Goal: Information Seeking & Learning: Learn about a topic

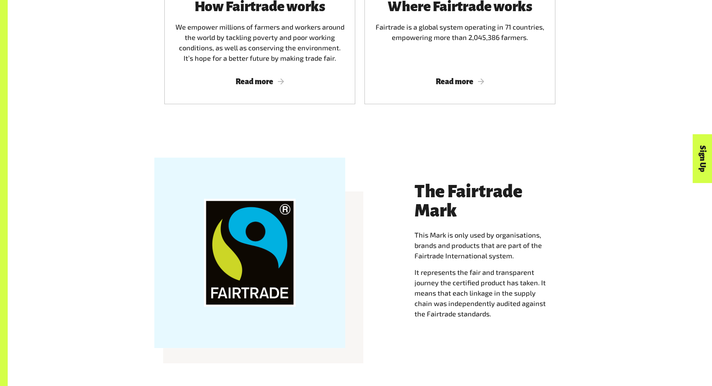
scroll to position [692, 0]
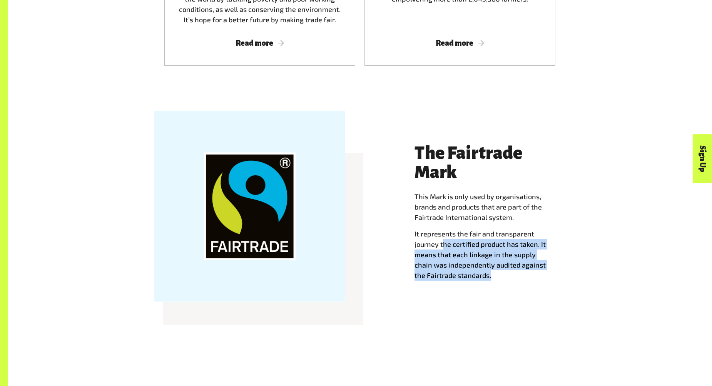
drag, startPoint x: 444, startPoint y: 247, endPoint x: 495, endPoint y: 274, distance: 58.7
click at [495, 274] on p "It represents the fair and transparent journey the certified product has taken.…" at bounding box center [489, 255] width 151 height 52
click at [496, 276] on p "It represents the fair and transparent journey the certified product has taken.…" at bounding box center [489, 255] width 151 height 52
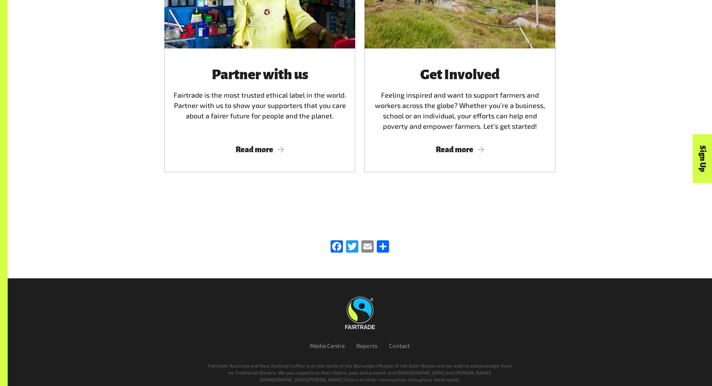
scroll to position [2116, 0]
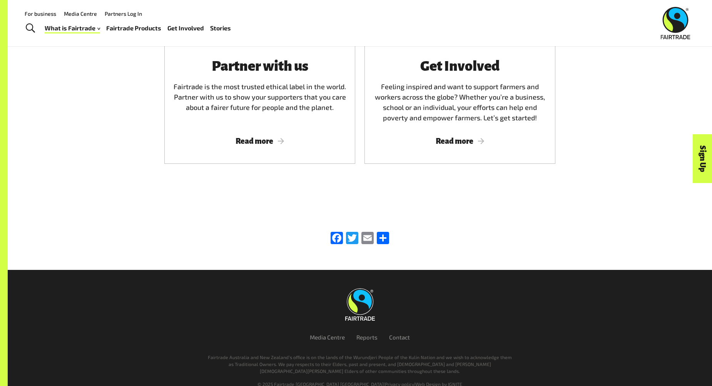
click at [126, 27] on link "Fairtrade Products" at bounding box center [133, 28] width 55 height 11
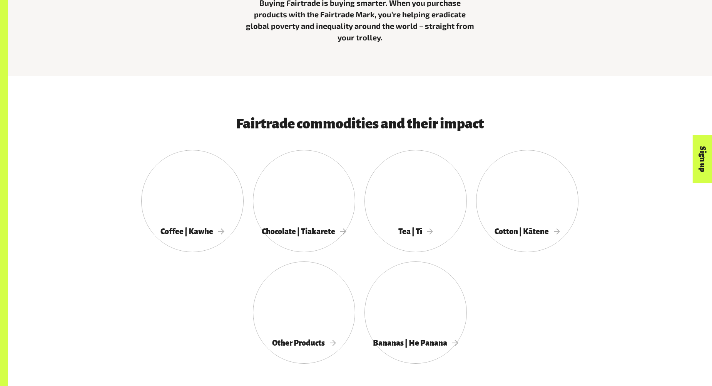
scroll to position [385, 0]
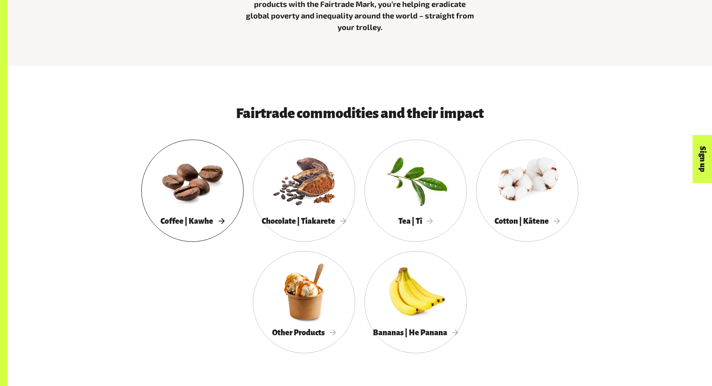
click at [193, 185] on div at bounding box center [192, 180] width 102 height 67
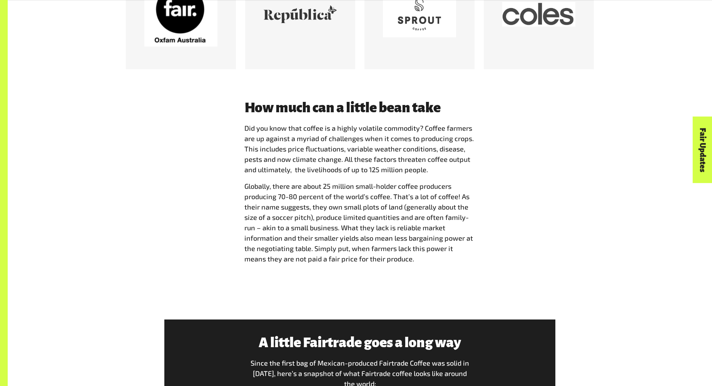
scroll to position [962, 0]
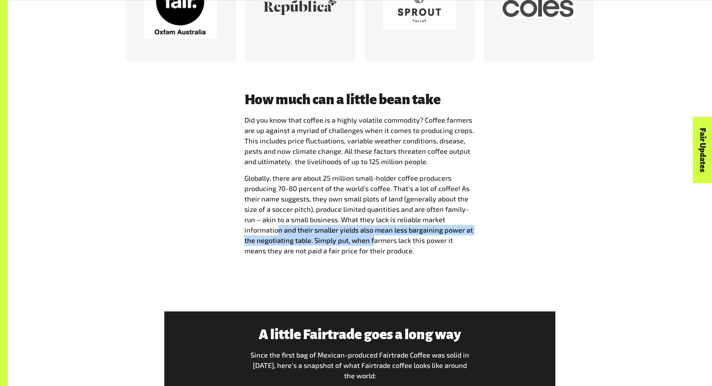
drag, startPoint x: 277, startPoint y: 229, endPoint x: 374, endPoint y: 243, distance: 97.1
click at [373, 243] on span "Globally, there are about 25 million small-holder coffee producers producing 70…" at bounding box center [358, 214] width 228 height 81
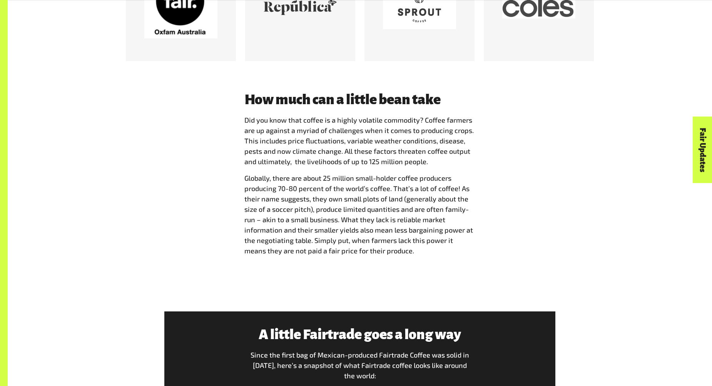
drag, startPoint x: 374, startPoint y: 243, endPoint x: 386, endPoint y: 252, distance: 15.4
click at [386, 252] on span "Globally, there are about 25 million small-holder coffee producers producing 70…" at bounding box center [358, 214] width 228 height 81
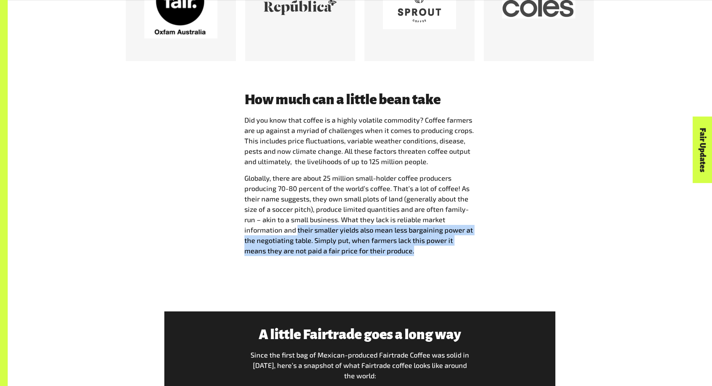
drag, startPoint x: 399, startPoint y: 255, endPoint x: 296, endPoint y: 234, distance: 105.5
click at [296, 234] on p "Globally, there are about 25 million small-holder coffee producers producing 70…" at bounding box center [359, 214] width 231 height 83
click at [294, 234] on span "Globally, there are about 25 million small-holder coffee producers producing 70…" at bounding box center [358, 214] width 228 height 81
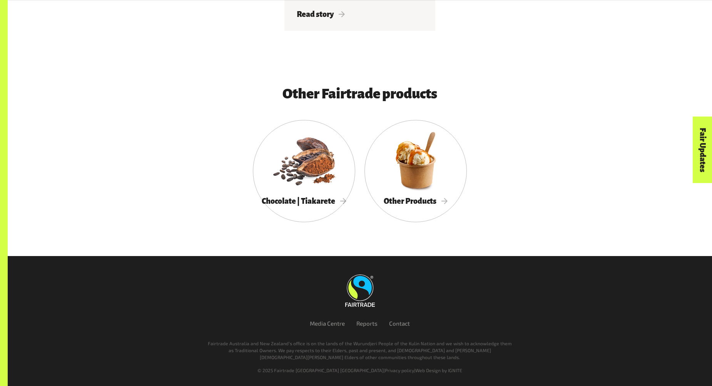
scroll to position [1823, 0]
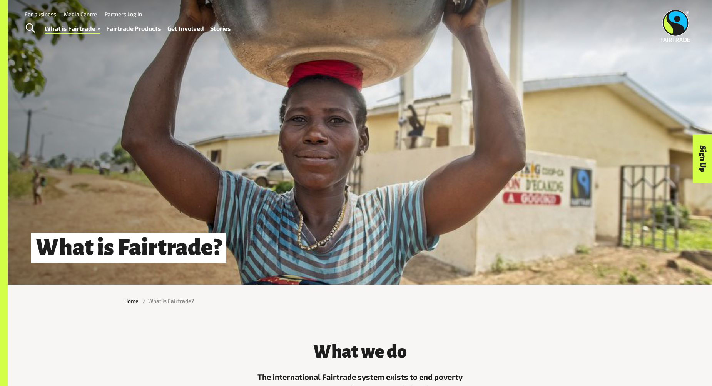
click at [143, 31] on link "Fairtrade Products" at bounding box center [133, 28] width 55 height 11
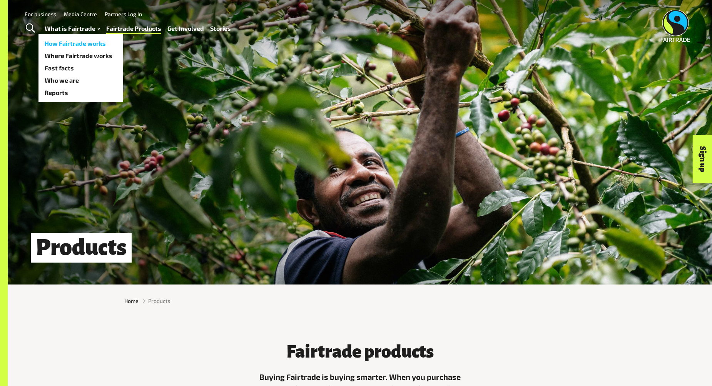
click at [75, 46] on link "How Fairtrade works" at bounding box center [80, 43] width 85 height 12
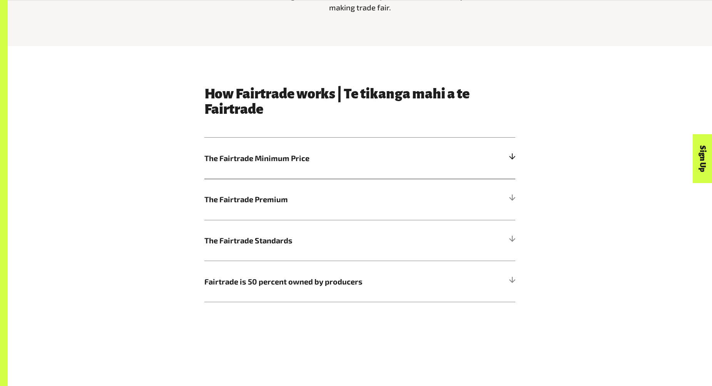
scroll to position [423, 0]
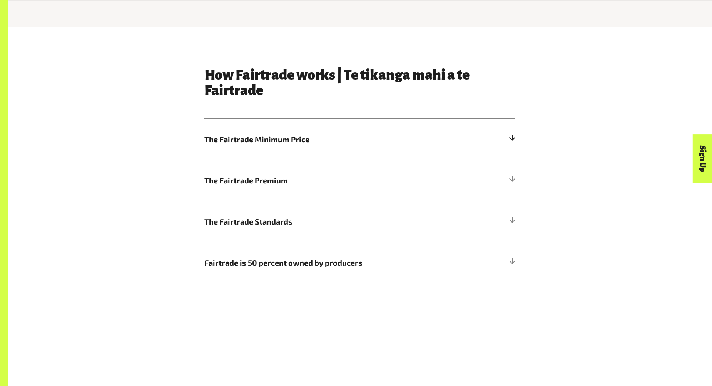
click at [496, 150] on h5 "The Fairtrade Minimum Price" at bounding box center [359, 139] width 311 height 41
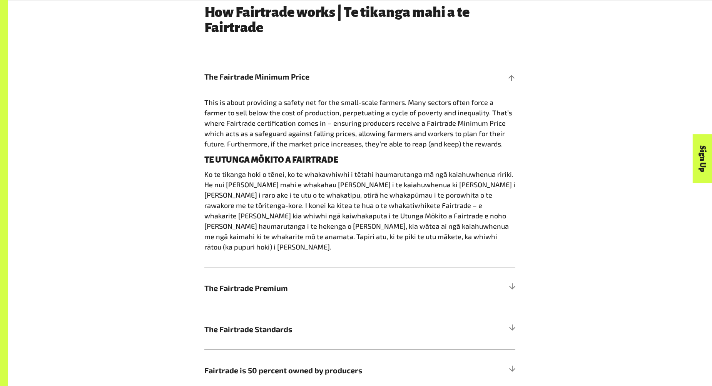
scroll to position [615, 0]
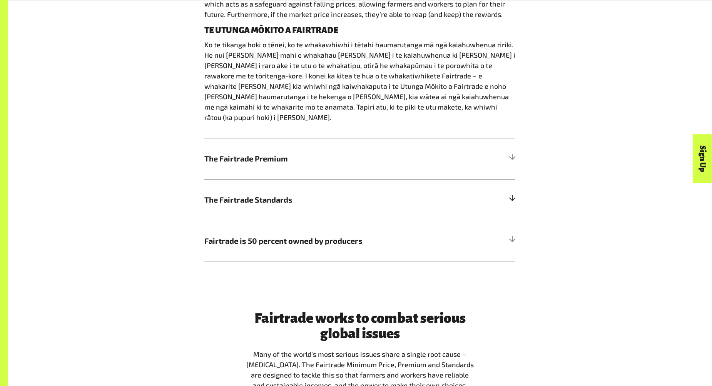
click at [252, 194] on span "The Fairtrade Standards" at bounding box center [320, 200] width 233 height 12
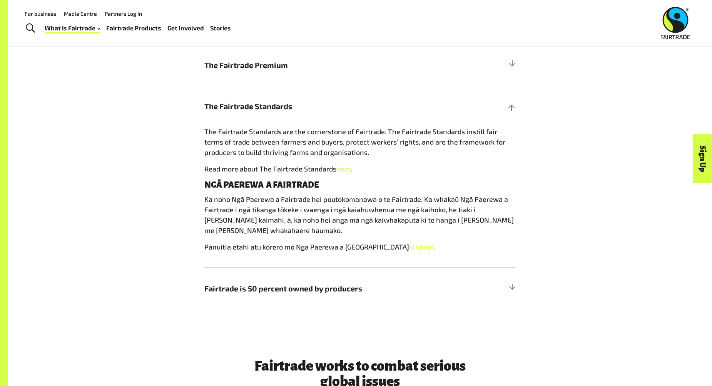
click at [137, 166] on div "How Fairtrade works | Te tikanga mahi a te Fairtrade The Fairtrade Minimum Pric…" at bounding box center [360, 130] width 480 height 357
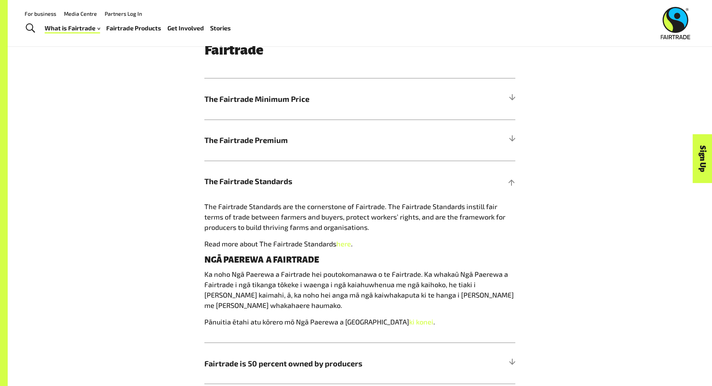
scroll to position [462, 0]
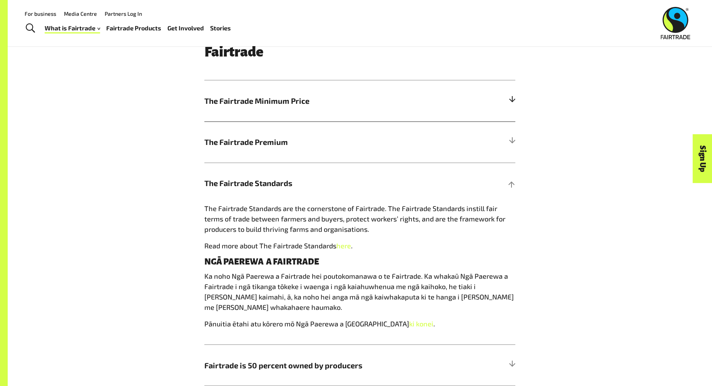
click at [252, 106] on span "The Fairtrade Minimum Price" at bounding box center [320, 101] width 233 height 12
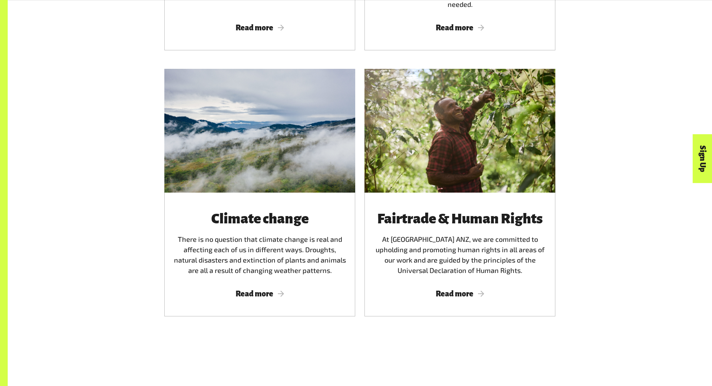
scroll to position [1577, 0]
